Goal: Transaction & Acquisition: Purchase product/service

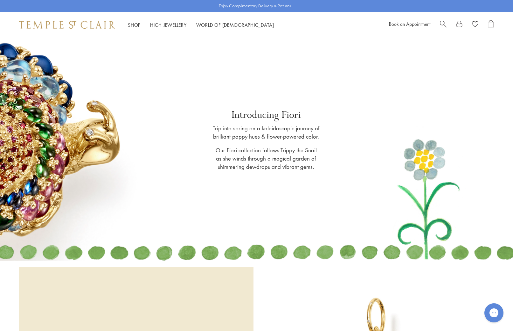
click at [443, 23] on span "Search" at bounding box center [443, 23] width 7 height 7
click at [442, 26] on span "Search" at bounding box center [443, 23] width 7 height 7
click at [350, 106] on link at bounding box center [256, 149] width 513 height 223
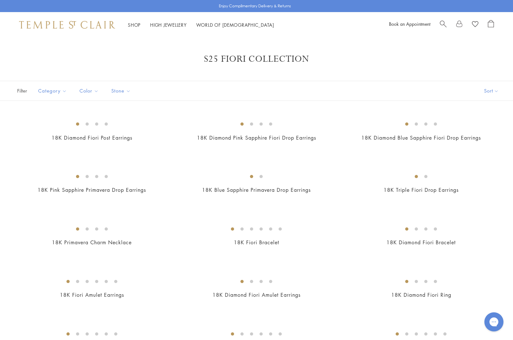
click at [442, 21] on span "Search" at bounding box center [443, 23] width 7 height 7
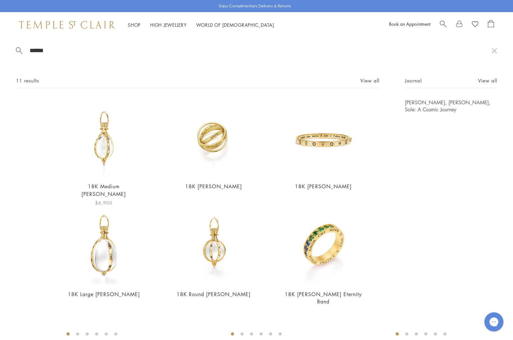
type input "******"
click at [116, 166] on img at bounding box center [104, 138] width 78 height 78
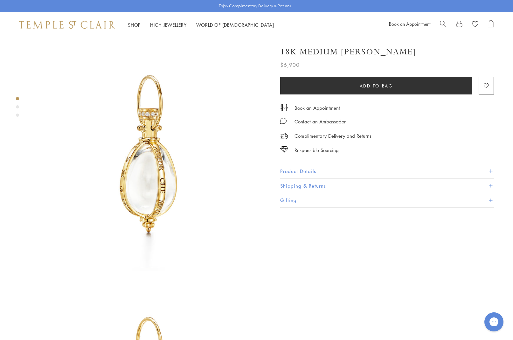
click at [443, 24] on span "Search" at bounding box center [443, 23] width 7 height 7
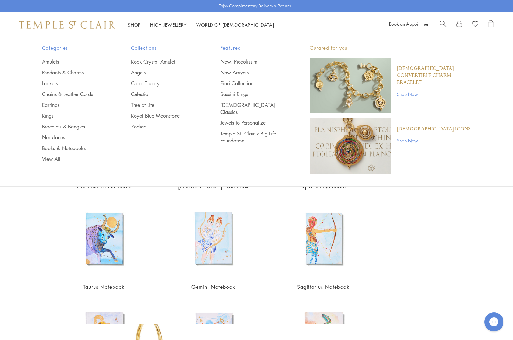
type input "******"
click at [136, 22] on link "Shop Shop" at bounding box center [134, 25] width 13 height 6
click at [140, 126] on link "Zodiac" at bounding box center [163, 126] width 64 height 7
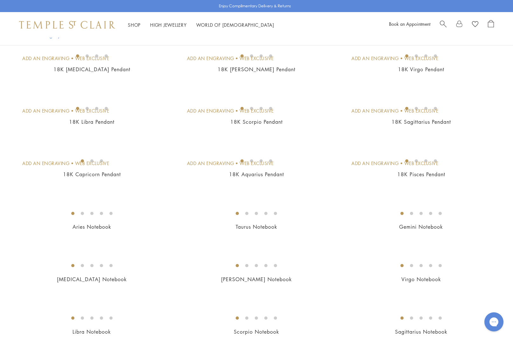
scroll to position [203, 0]
click at [0, 0] on img at bounding box center [0, 0] width 0 height 0
